Goal: Task Accomplishment & Management: Use online tool/utility

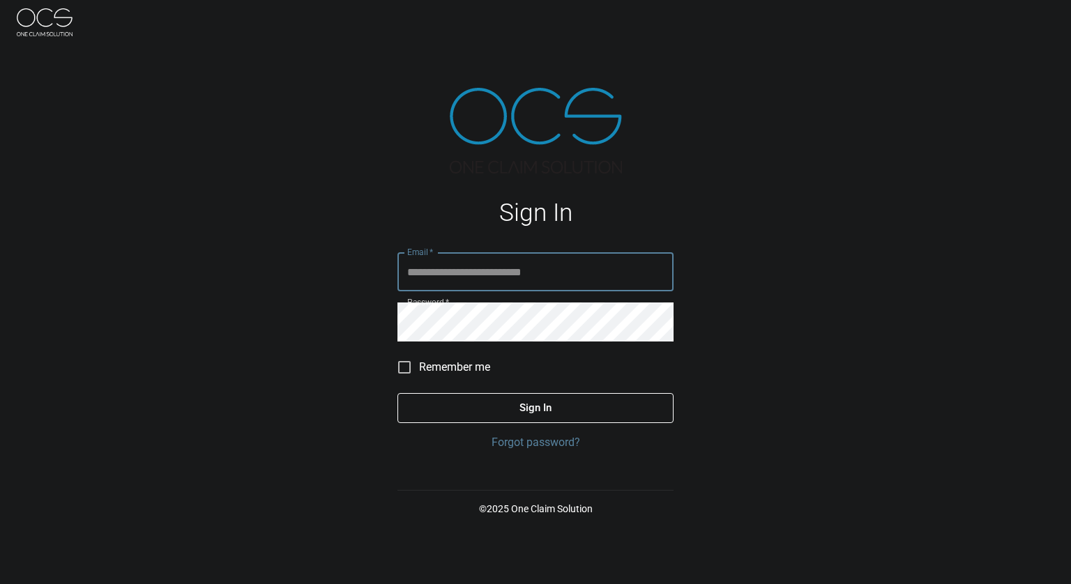
type input "**********"
click at [533, 400] on button "Sign In" at bounding box center [535, 407] width 276 height 29
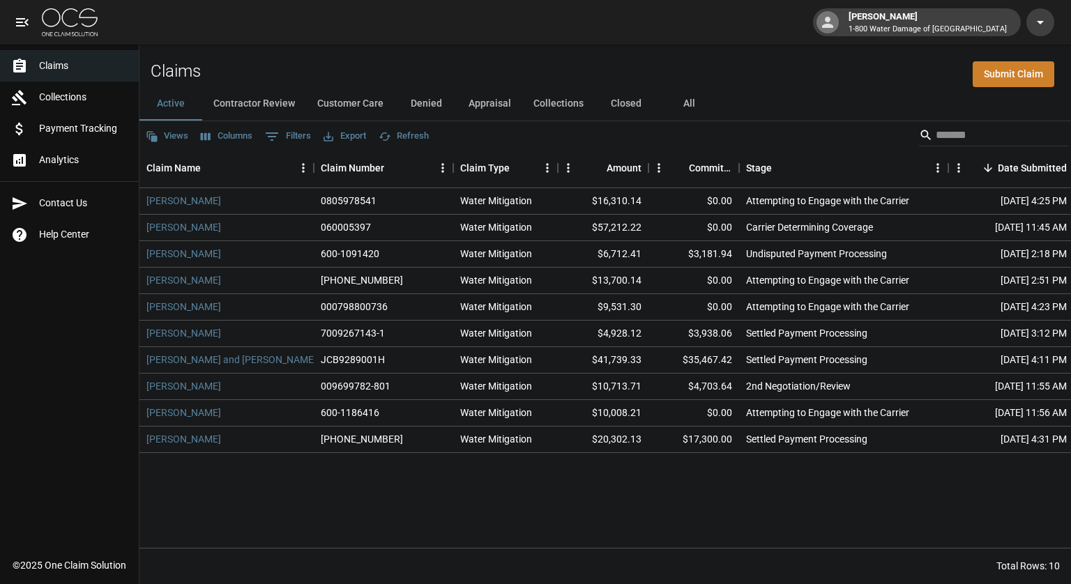
click at [739, 74] on div "Claims Submit Claim" at bounding box center [605, 66] width 932 height 43
click at [260, 105] on button "Contractor Review" at bounding box center [254, 103] width 104 height 33
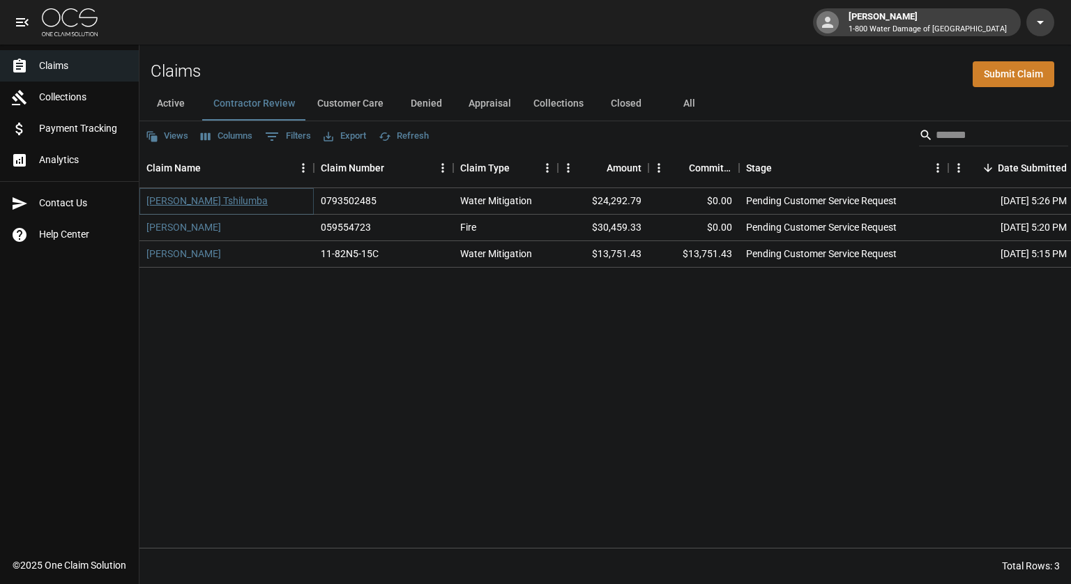
click at [209, 202] on link "[PERSON_NAME] Tshilumba" at bounding box center [206, 201] width 121 height 14
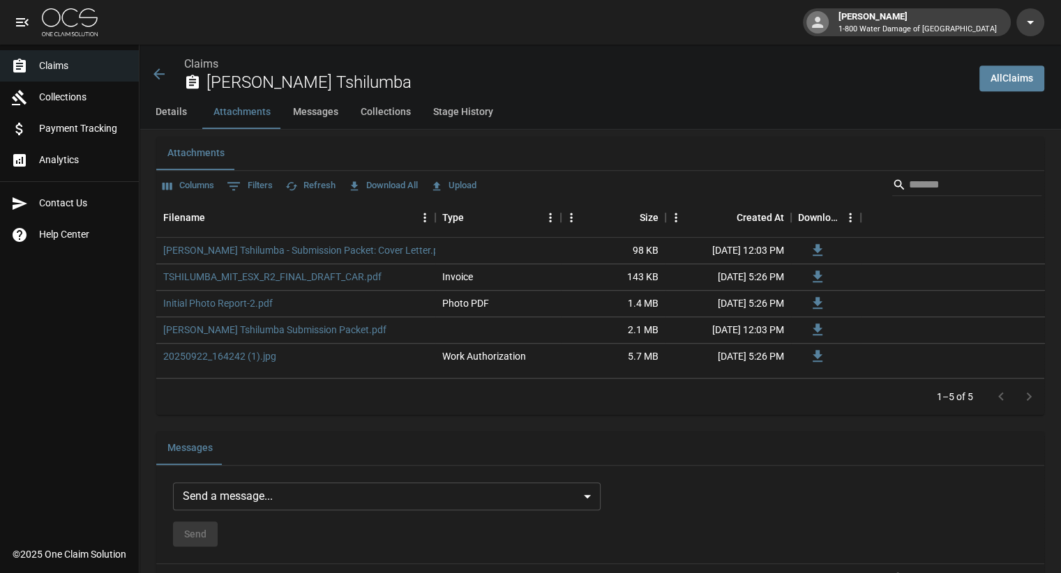
scroll to position [851, 0]
click at [467, 181] on button "Upload" at bounding box center [453, 184] width 53 height 22
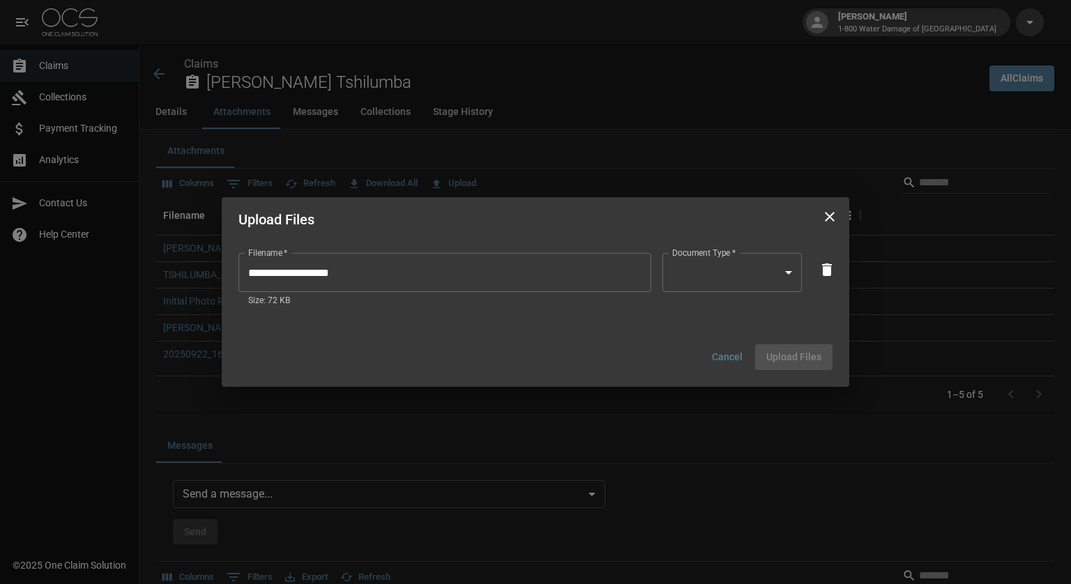
click at [785, 275] on body "[PERSON_NAME] 1-800 Water Damage of Athens Claims Collections Payment Tracking …" at bounding box center [535, 280] width 1071 height 2262
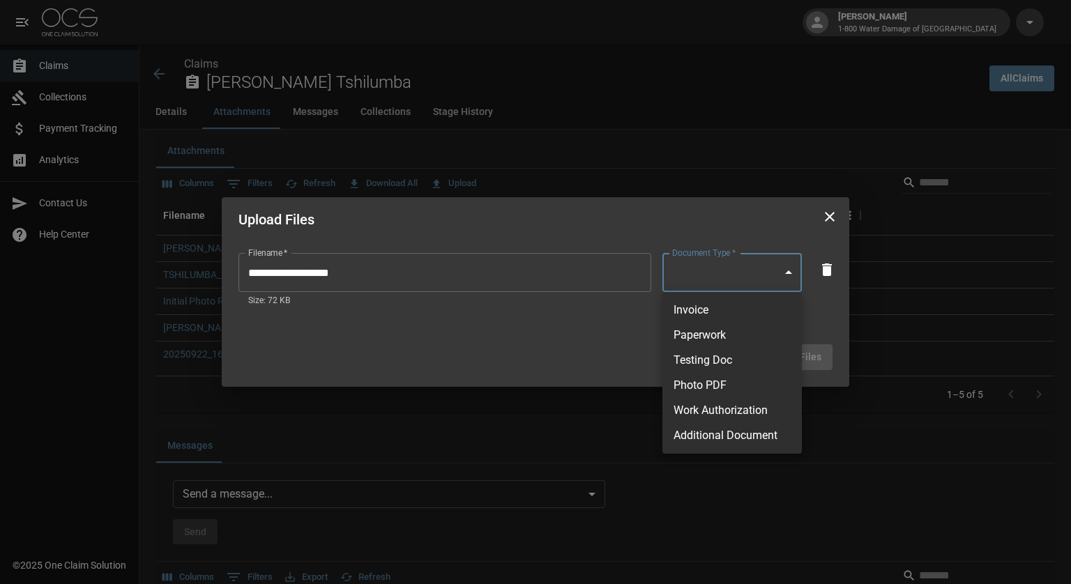
click at [704, 61] on div at bounding box center [535, 292] width 1071 height 584
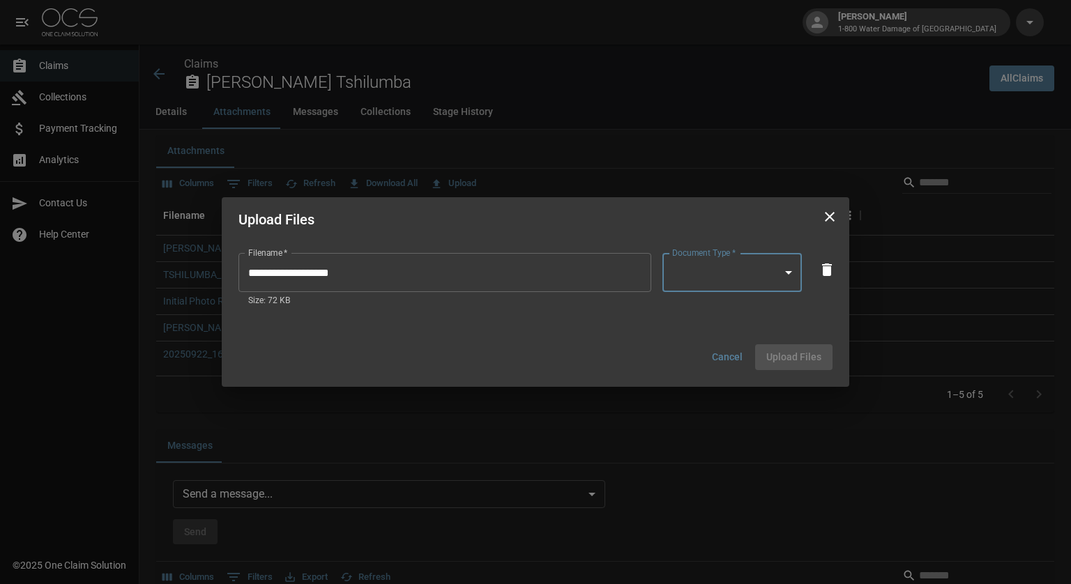
click at [828, 218] on icon "close" at bounding box center [829, 217] width 17 height 17
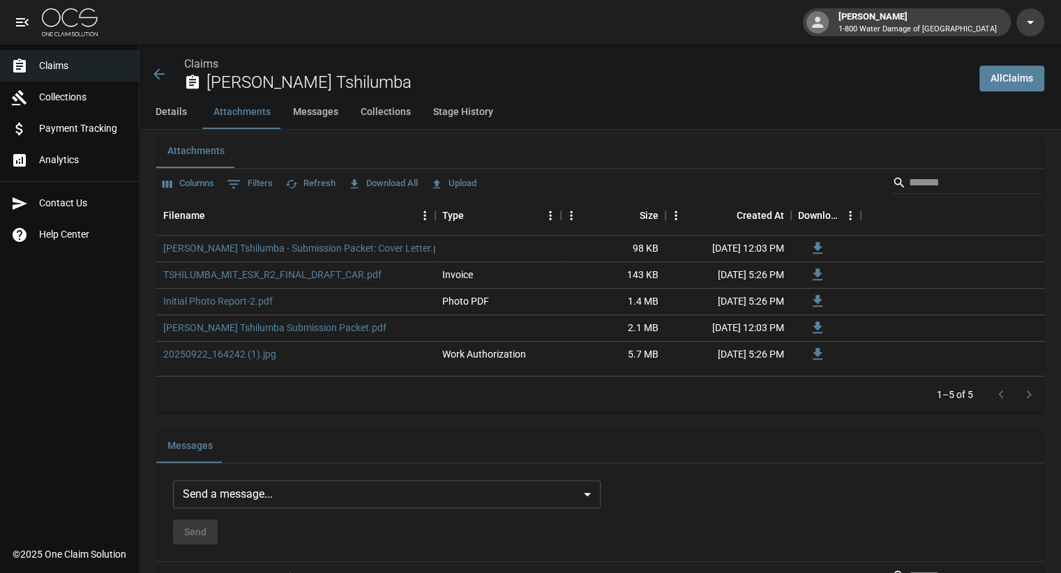
click at [42, 62] on span "Claims" at bounding box center [83, 66] width 89 height 15
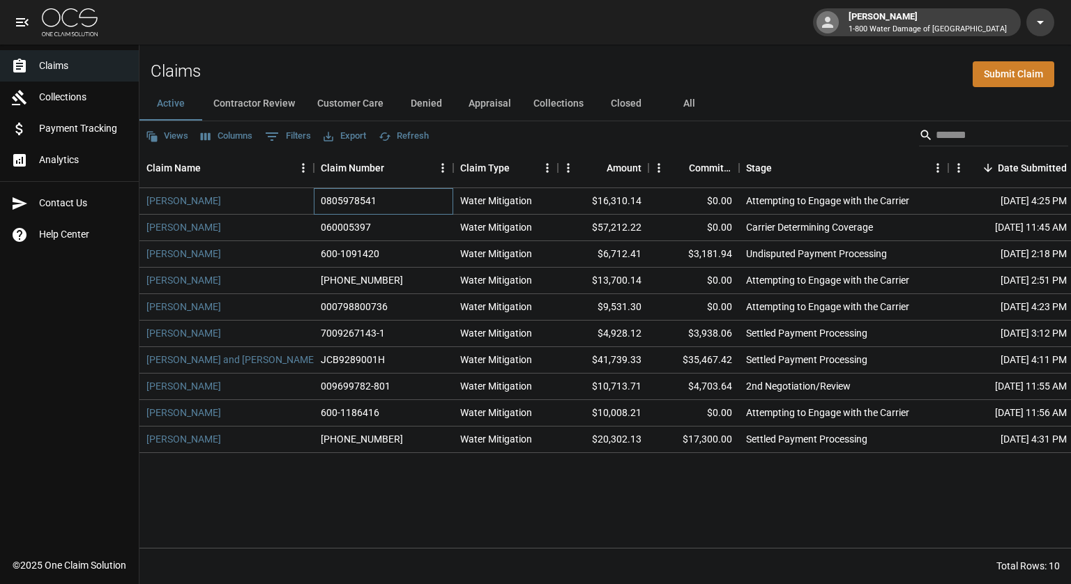
click at [349, 199] on div "0805978541" at bounding box center [349, 201] width 56 height 14
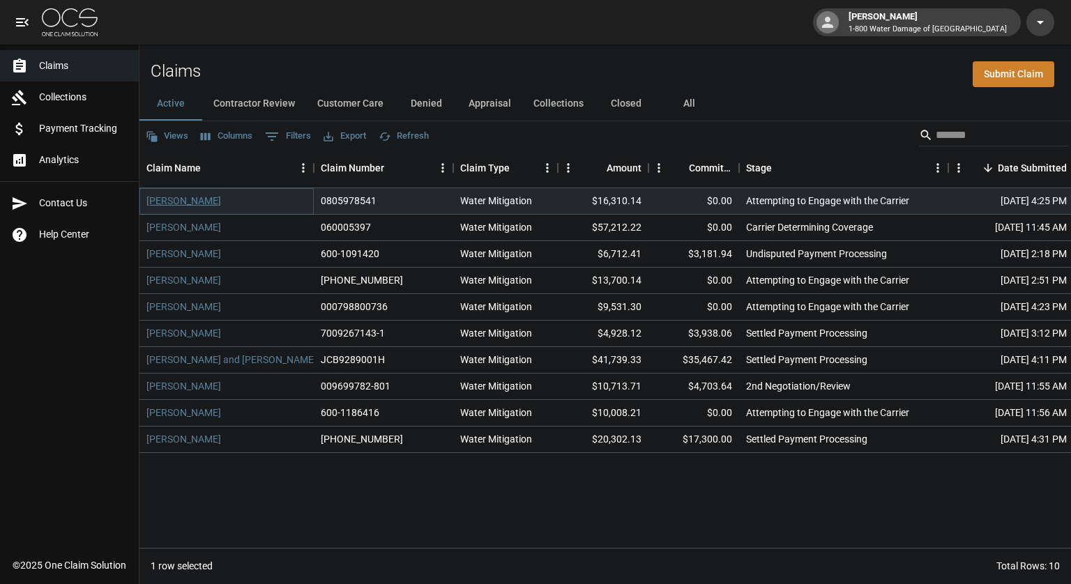
click at [173, 197] on link "[PERSON_NAME]" at bounding box center [183, 201] width 75 height 14
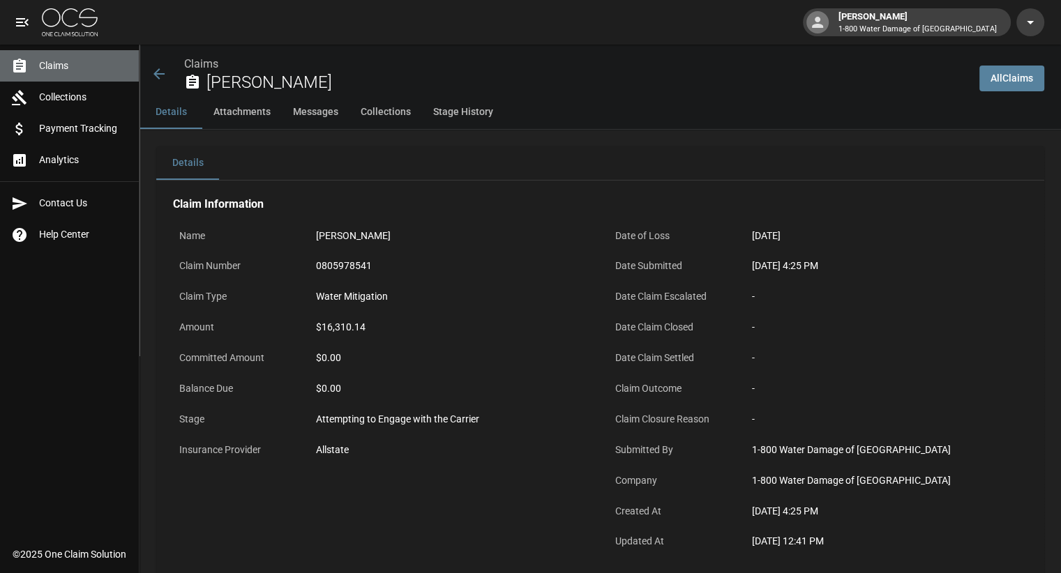
click at [39, 56] on link "Claims" at bounding box center [69, 65] width 139 height 31
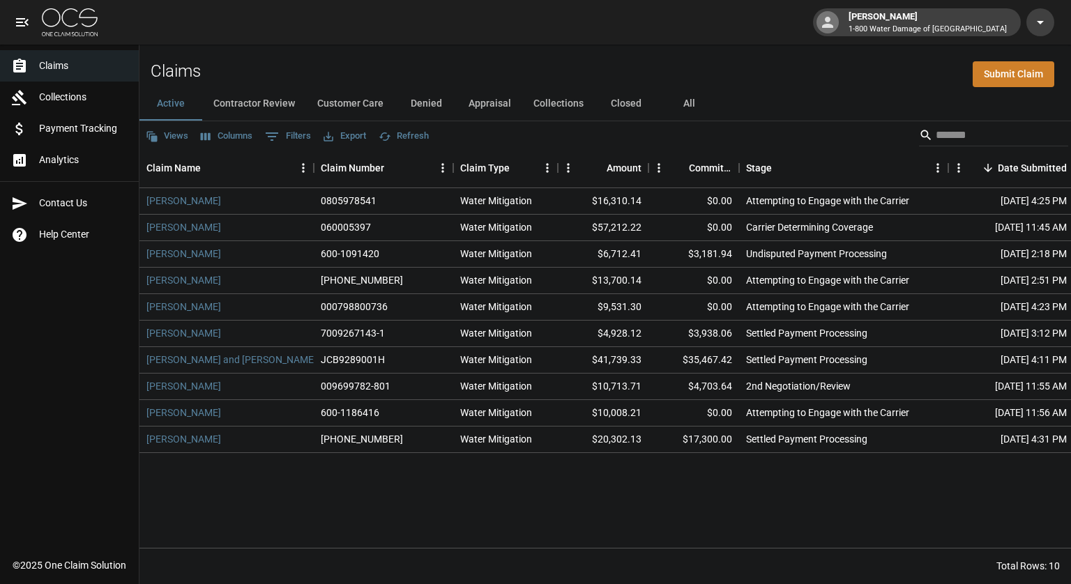
click at [265, 100] on button "Contractor Review" at bounding box center [254, 103] width 104 height 33
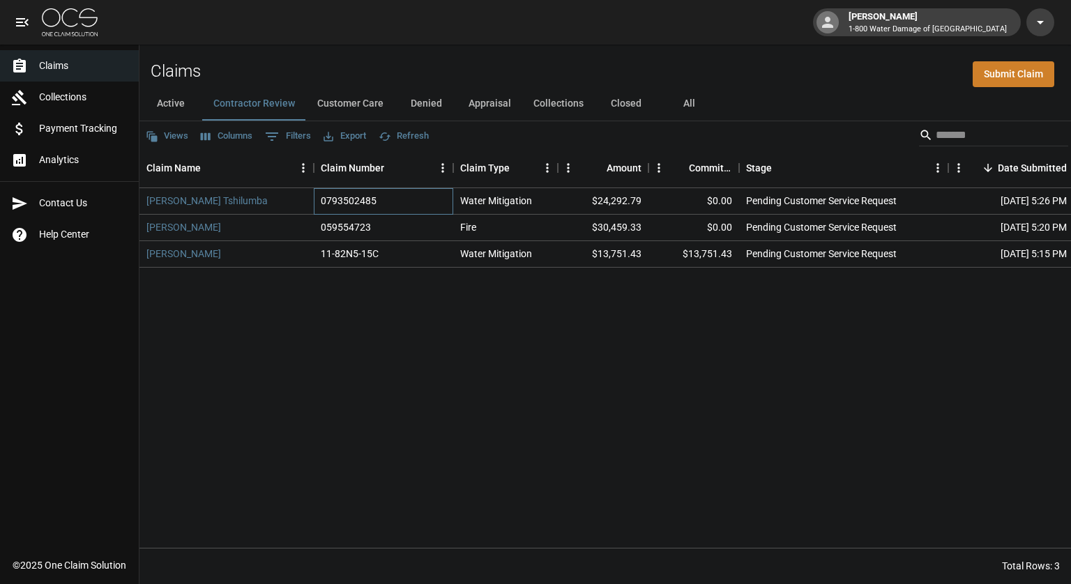
click at [356, 203] on div "0793502485" at bounding box center [349, 201] width 56 height 14
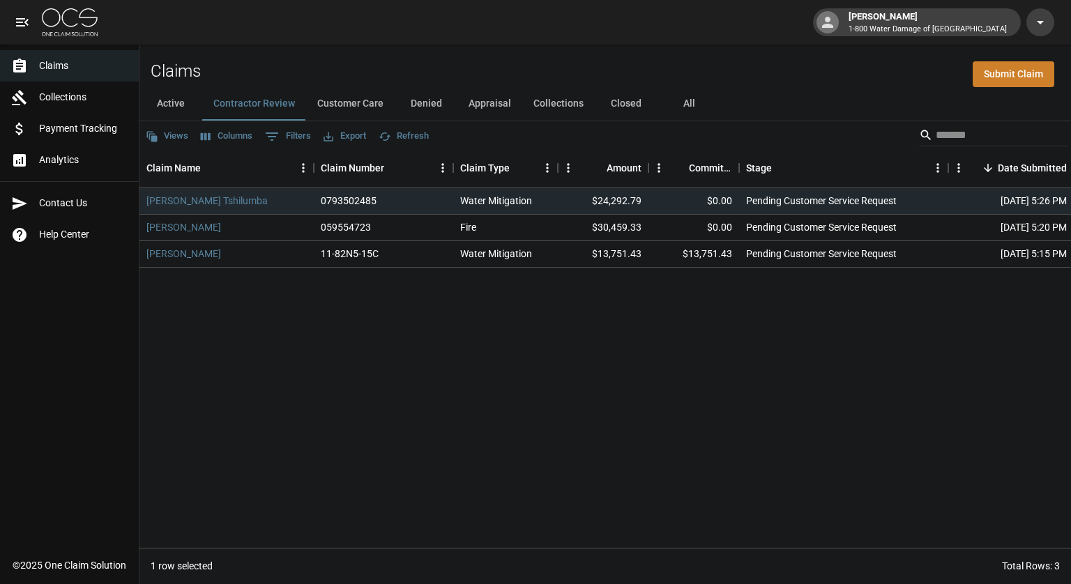
click at [48, 65] on span "Claims" at bounding box center [83, 66] width 89 height 15
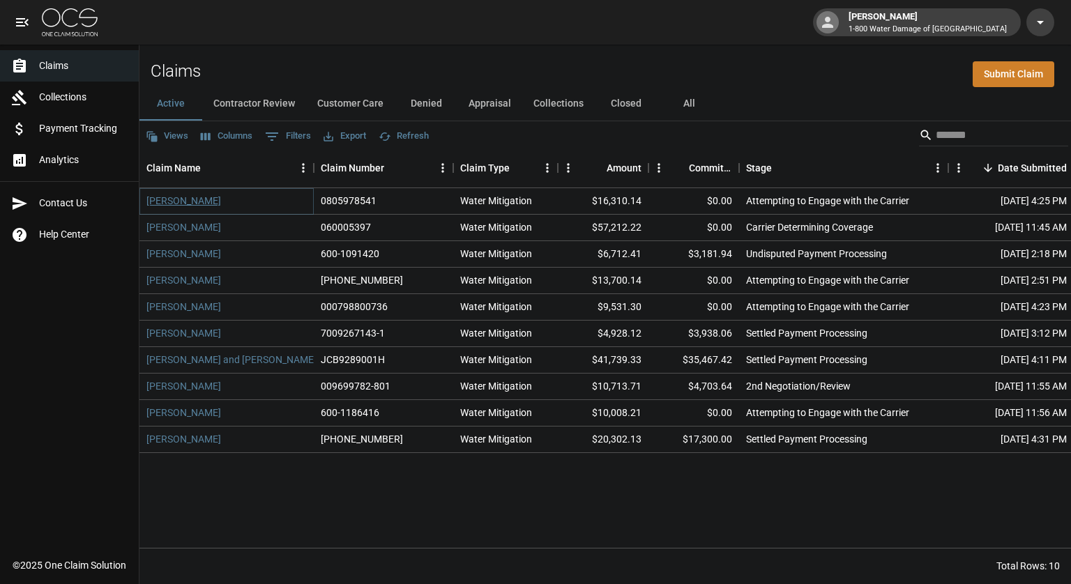
click at [165, 207] on link "[PERSON_NAME]" at bounding box center [183, 201] width 75 height 14
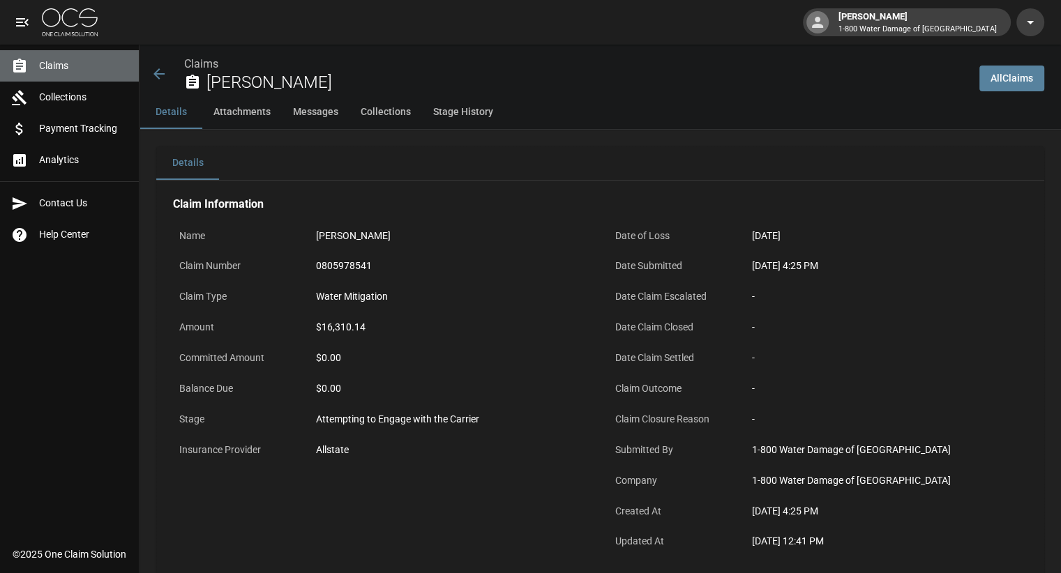
click at [55, 66] on span "Claims" at bounding box center [83, 66] width 89 height 15
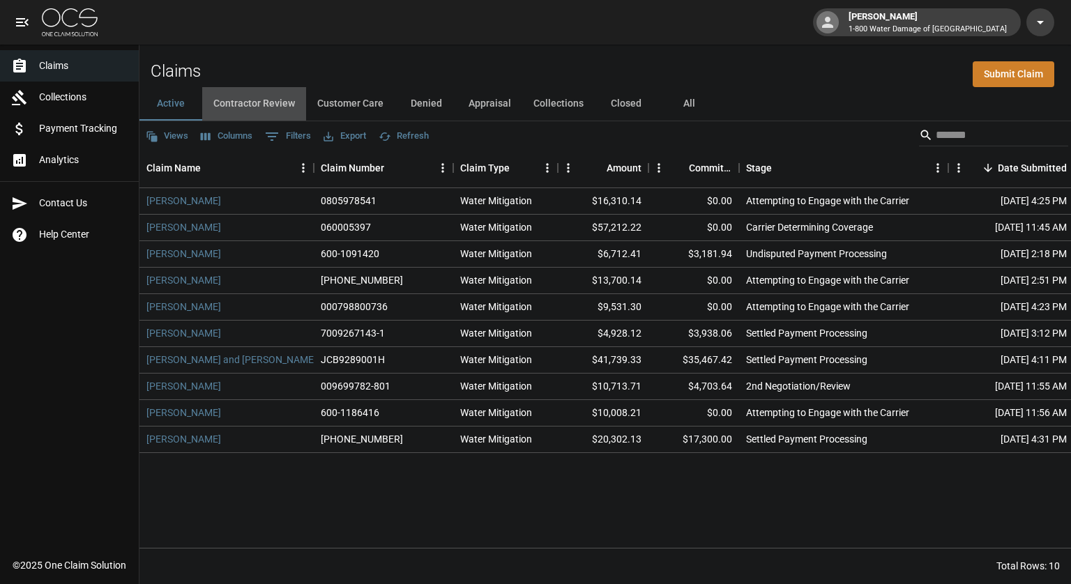
click at [265, 103] on button "Contractor Review" at bounding box center [254, 103] width 104 height 33
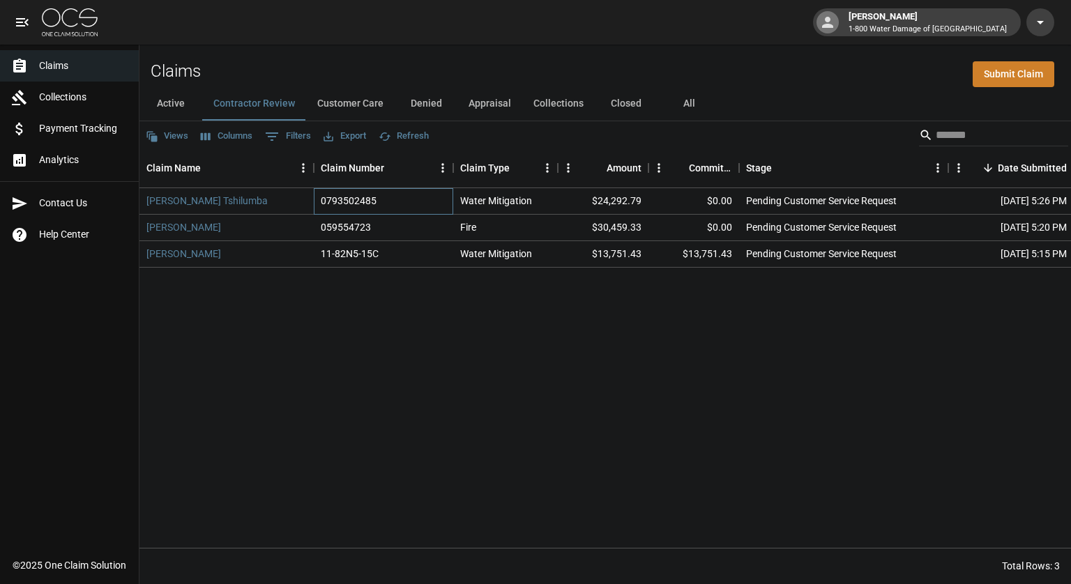
click at [336, 202] on div "0793502485" at bounding box center [349, 201] width 56 height 14
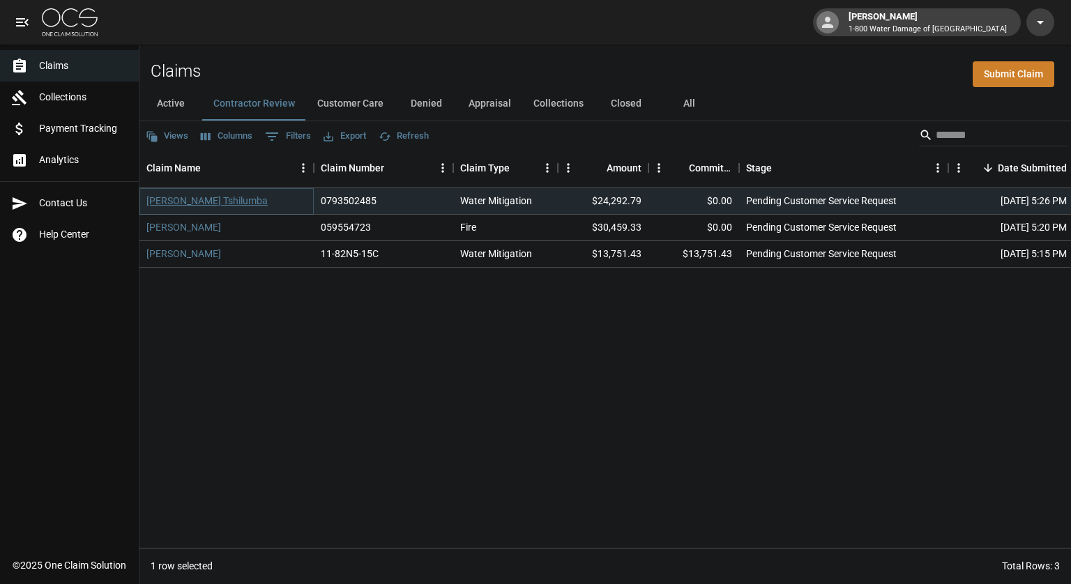
click at [206, 201] on link "[PERSON_NAME] Tshilumba" at bounding box center [206, 201] width 121 height 14
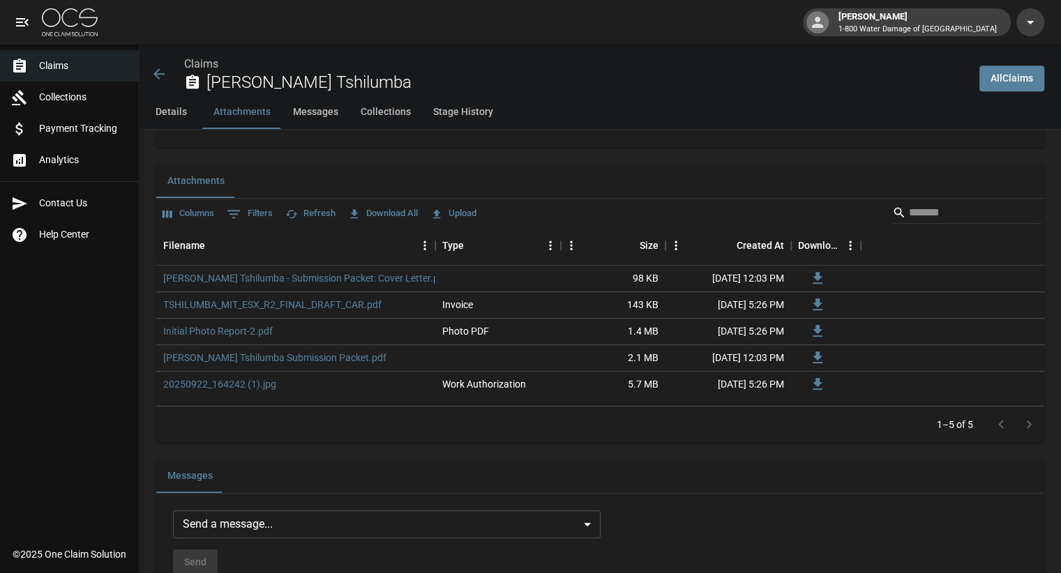
scroll to position [828, 0]
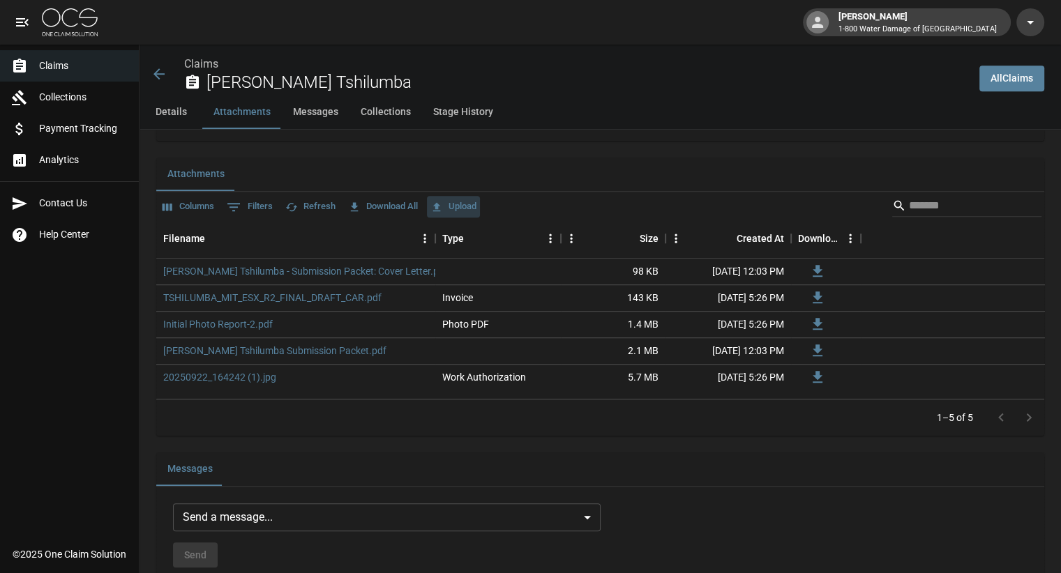
click at [472, 207] on button "Upload" at bounding box center [453, 207] width 53 height 22
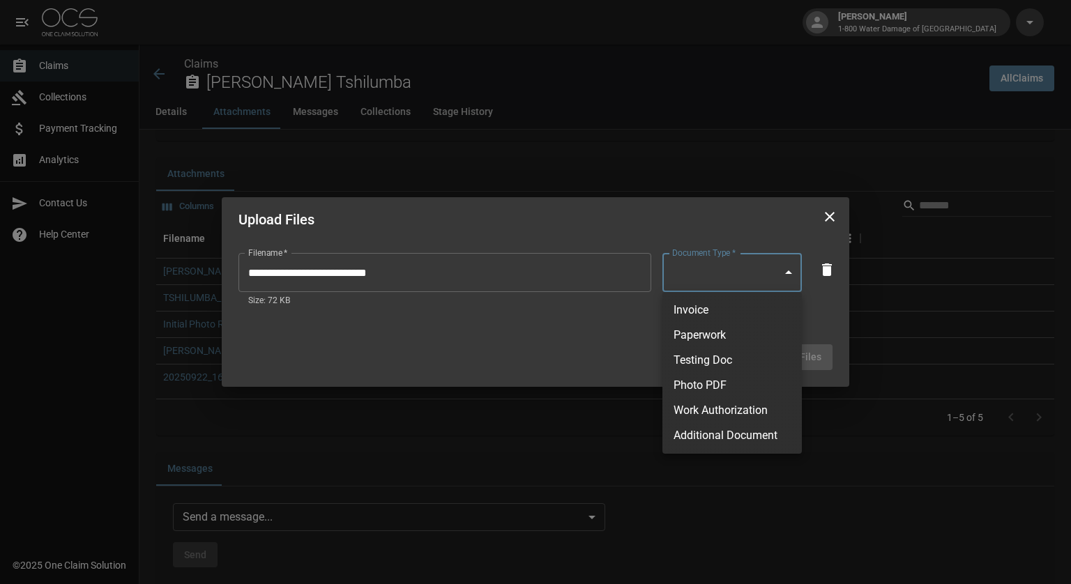
click at [788, 274] on body "[PERSON_NAME] 1-800 Water Damage of Athens Claims Collections Payment Tracking …" at bounding box center [535, 303] width 1071 height 2262
click at [702, 338] on li "Paperwork" at bounding box center [731, 335] width 139 height 25
type input "*********"
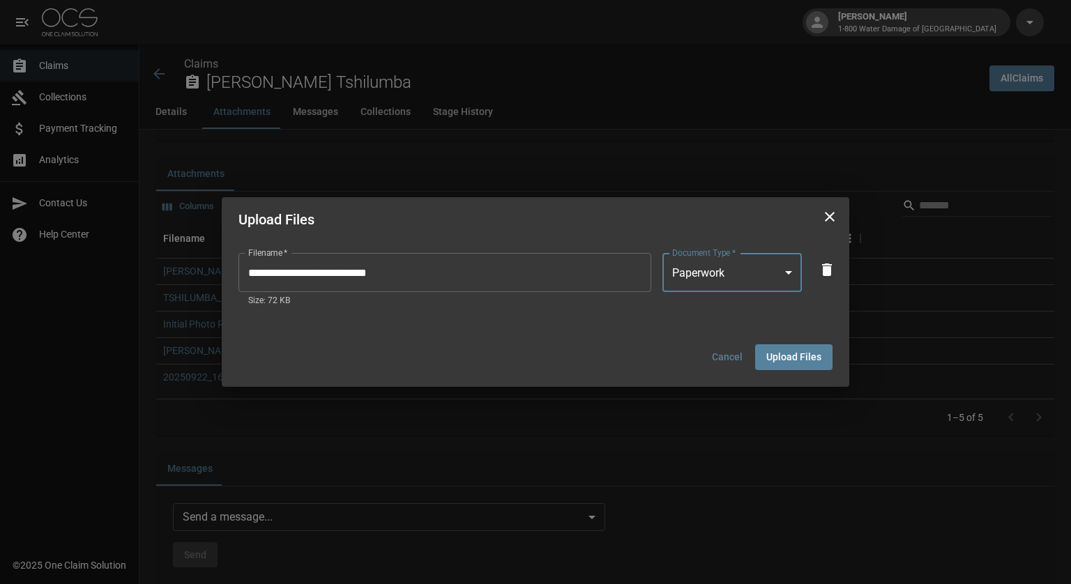
click at [809, 354] on button "Upload Files" at bounding box center [793, 357] width 77 height 26
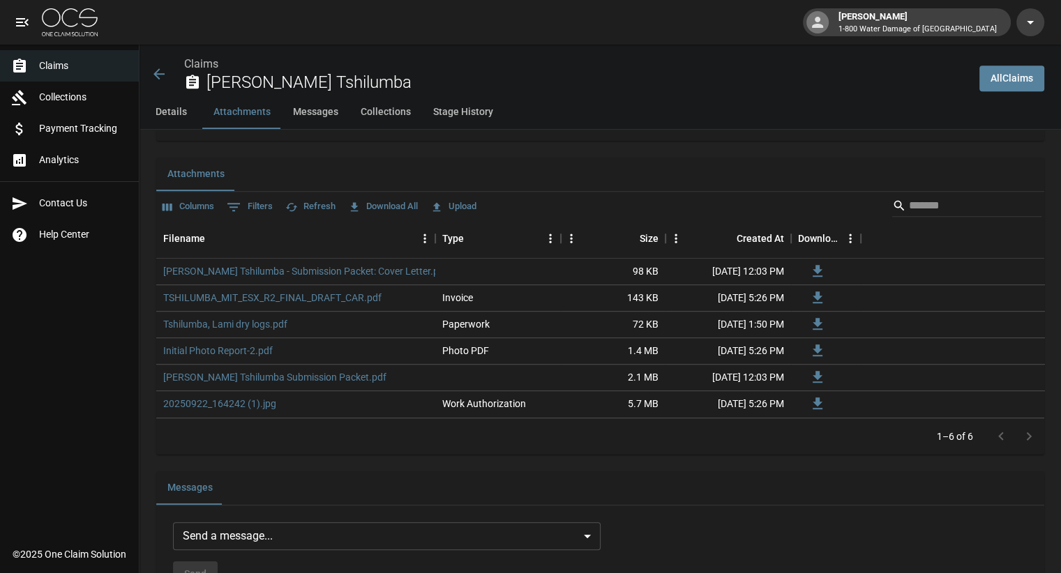
click at [729, 112] on div "Details Attachments Messages Collections Stage History" at bounding box center [599, 112] width 921 height 33
